Goal: Entertainment & Leisure: Consume media (video, audio)

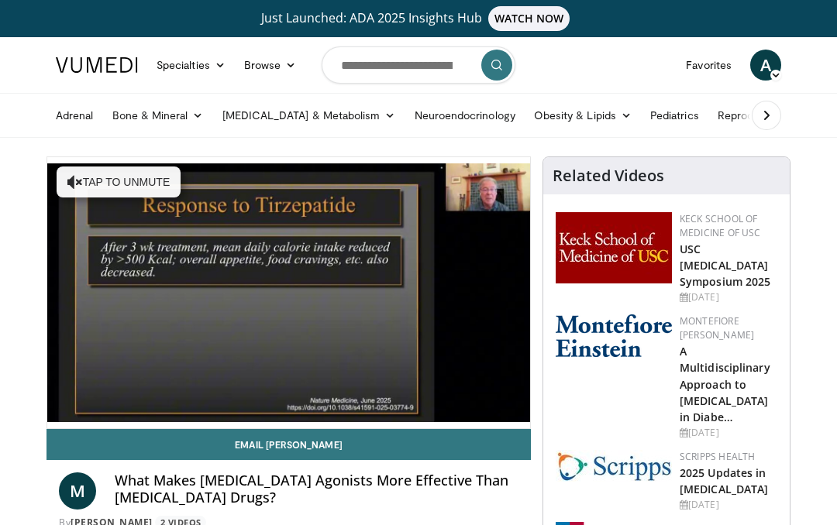
click at [138, 182] on div "10 seconds Tap to unmute" at bounding box center [288, 292] width 483 height 271
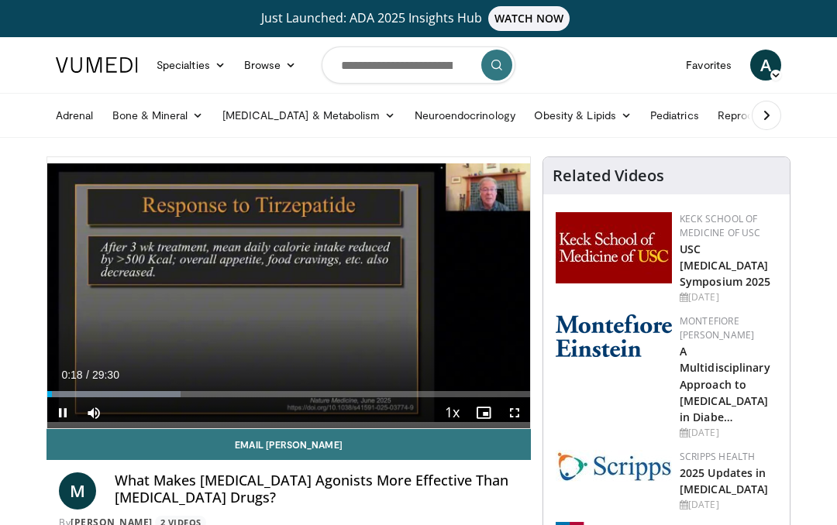
click at [516, 406] on span "Video Player" at bounding box center [514, 412] width 31 height 31
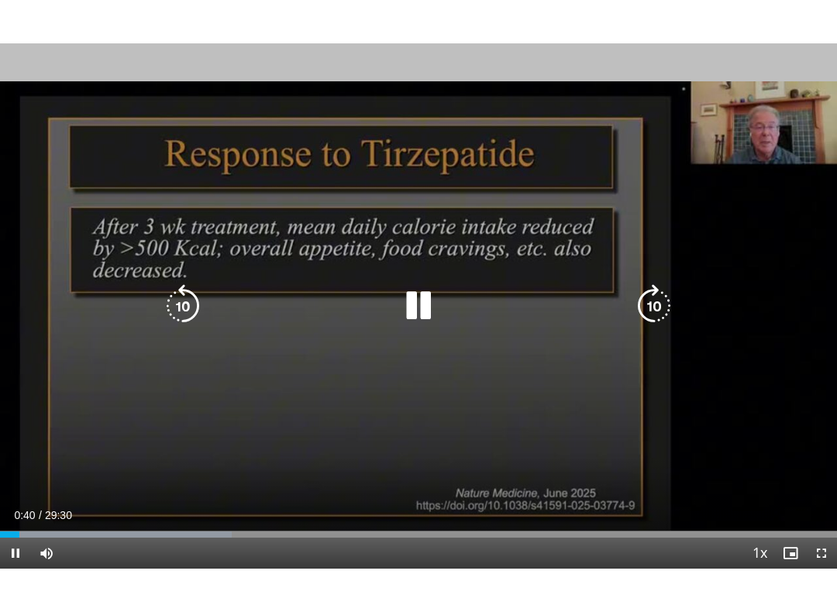
scroll to position [15, 0]
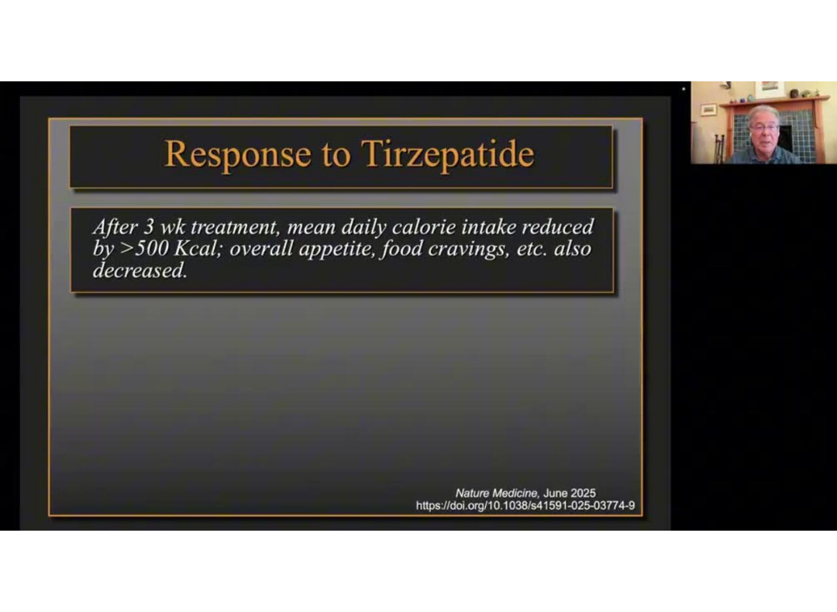
click at [414, 307] on icon "Video Player" at bounding box center [418, 305] width 43 height 43
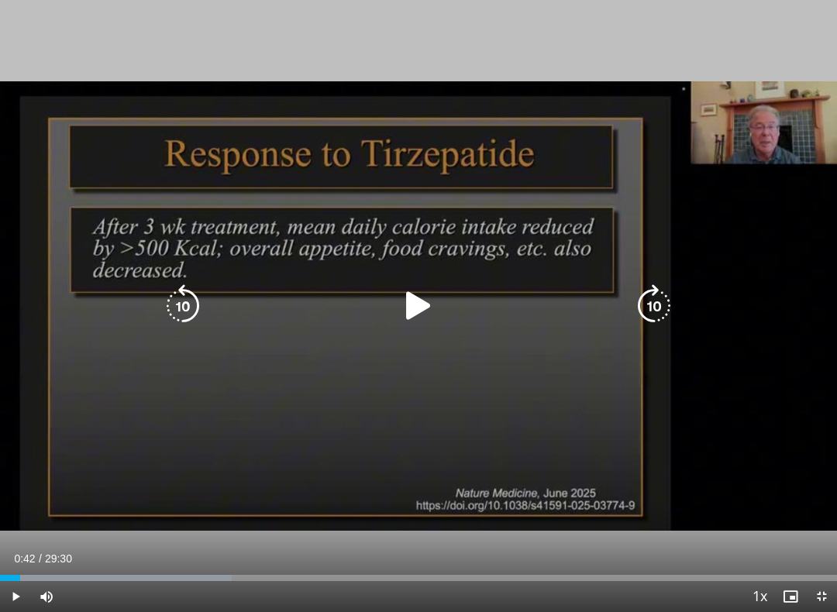
click at [408, 325] on icon "Video Player" at bounding box center [418, 305] width 43 height 43
click at [428, 305] on icon "Video Player" at bounding box center [418, 305] width 43 height 43
click at [421, 309] on icon "Video Player" at bounding box center [418, 305] width 43 height 43
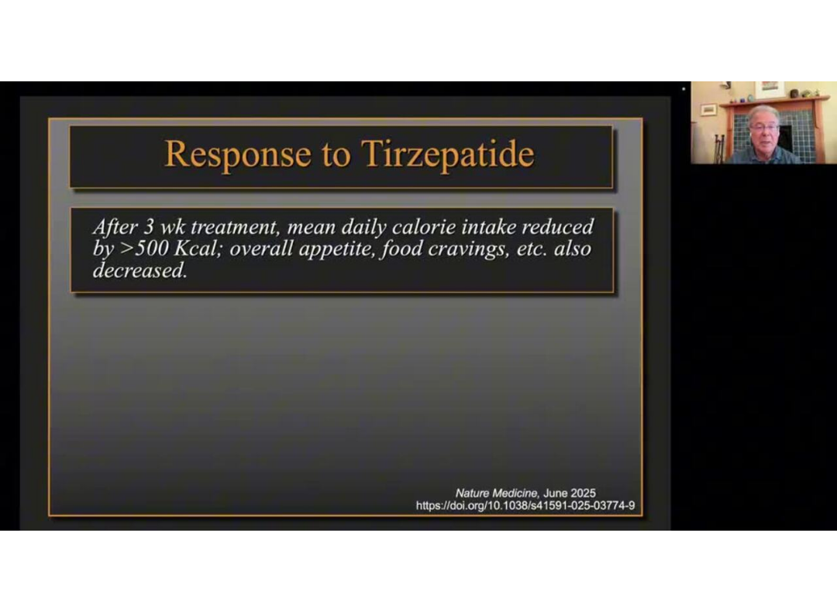
click at [428, 296] on icon "Video Player" at bounding box center [418, 305] width 43 height 43
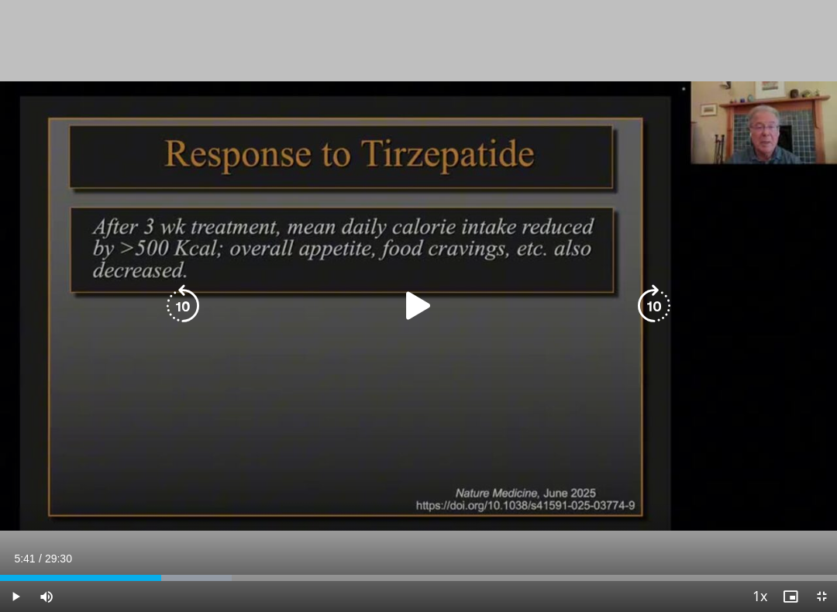
click at [421, 309] on icon "Video Player" at bounding box center [418, 305] width 43 height 43
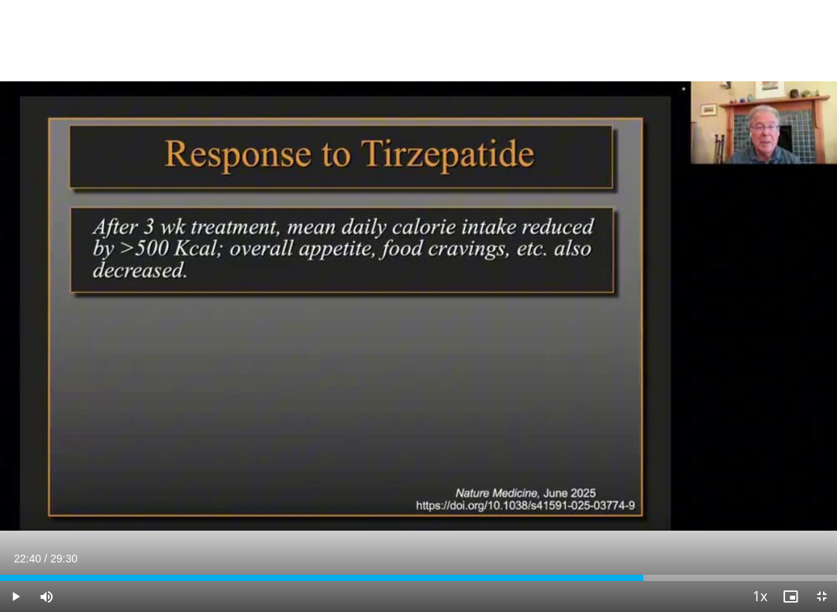
click at [685, 525] on div "Loaded : 77.24%" at bounding box center [418, 578] width 837 height 6
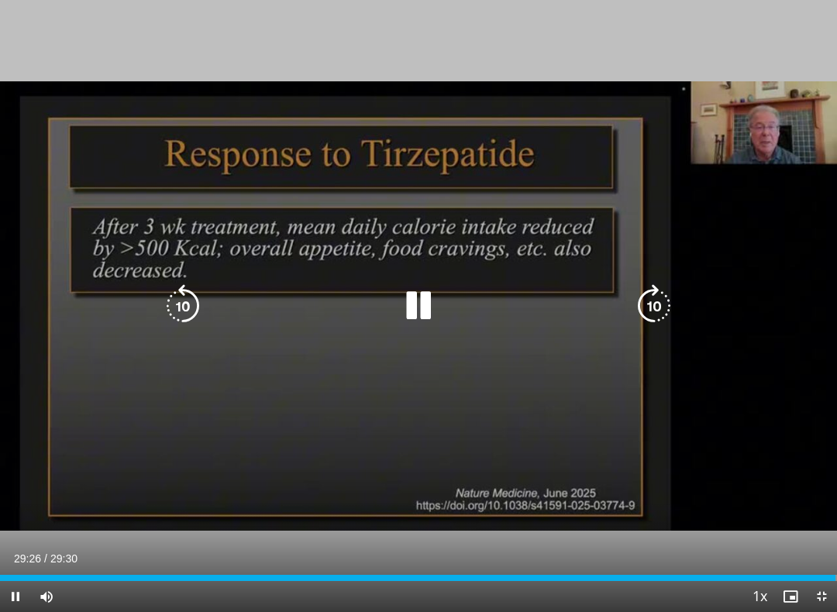
click at [439, 303] on icon "Video Player" at bounding box center [418, 305] width 43 height 43
click at [413, 316] on icon "Video Player" at bounding box center [418, 305] width 43 height 43
